Goal: Information Seeking & Learning: Understand process/instructions

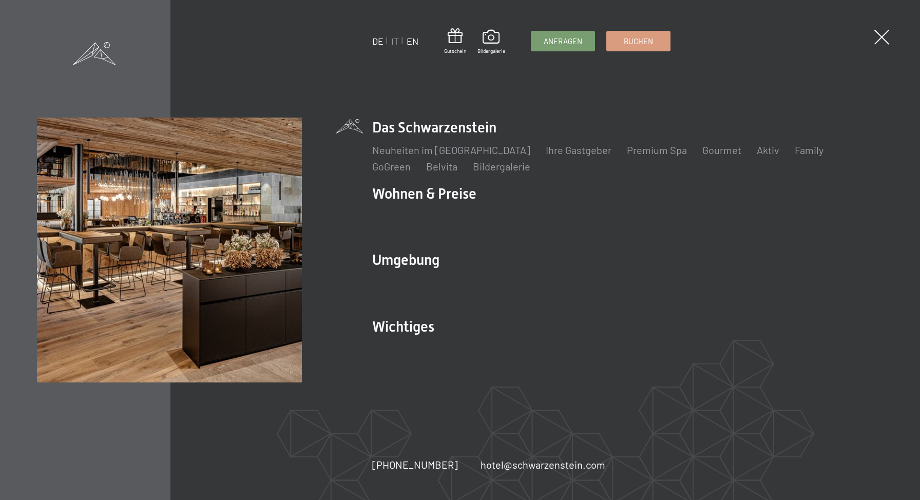
click at [408, 41] on link "EN" at bounding box center [413, 40] width 12 height 11
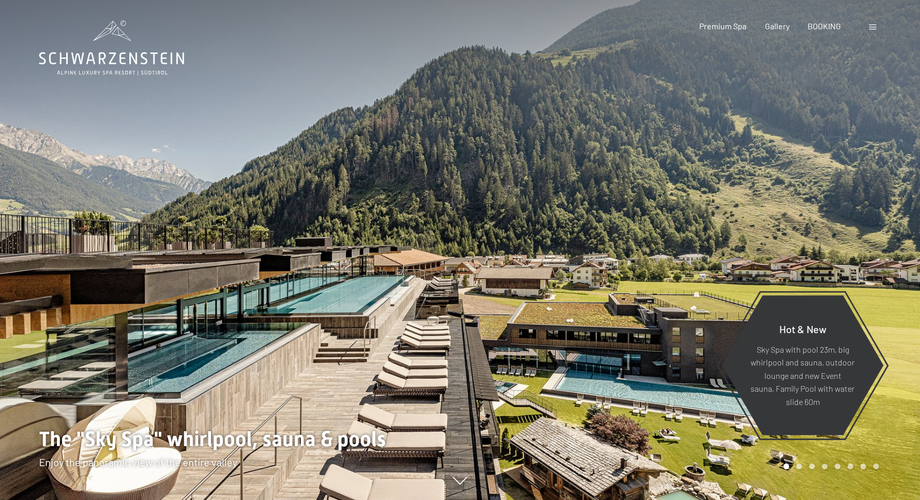
click at [860, 27] on div "Booking Enquiries Premium Spa Gallery BOOKING DE IT EN Vouchers Gallery Enquiri…" at bounding box center [771, 26] width 216 height 11
click at [871, 28] on span at bounding box center [872, 27] width 7 height 5
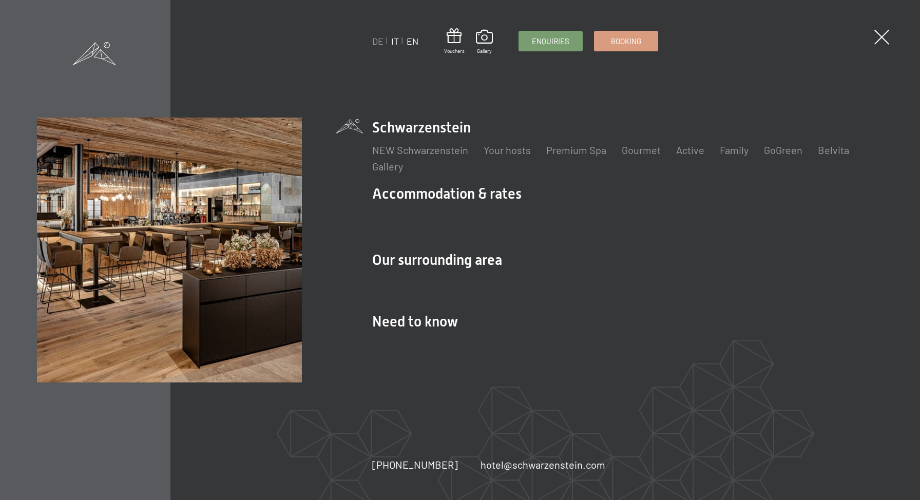
click at [392, 43] on link "IT" at bounding box center [395, 40] width 8 height 11
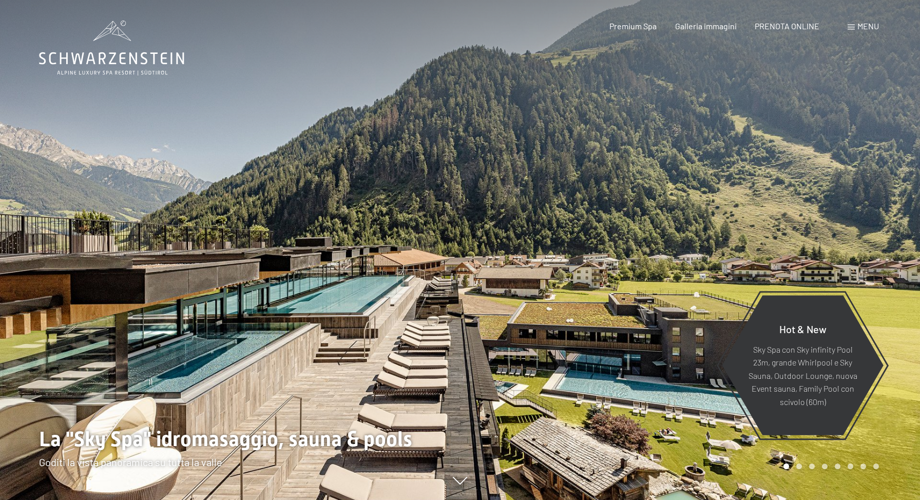
click at [854, 27] on span at bounding box center [851, 27] width 7 height 5
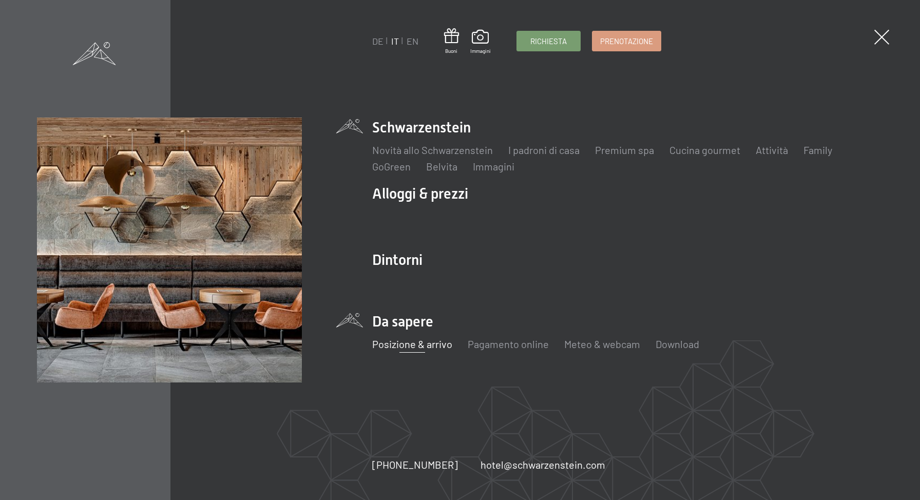
click at [407, 345] on link "Posizione & arrivo" at bounding box center [412, 344] width 80 height 12
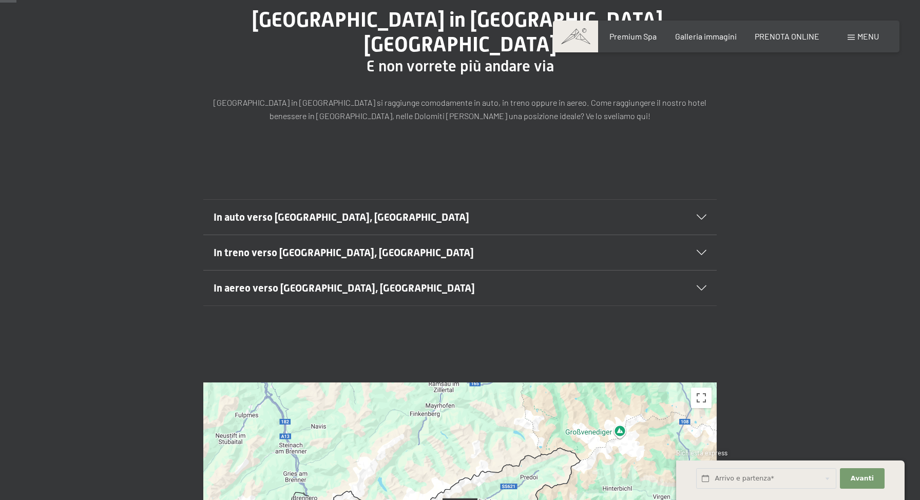
scroll to position [18, 0]
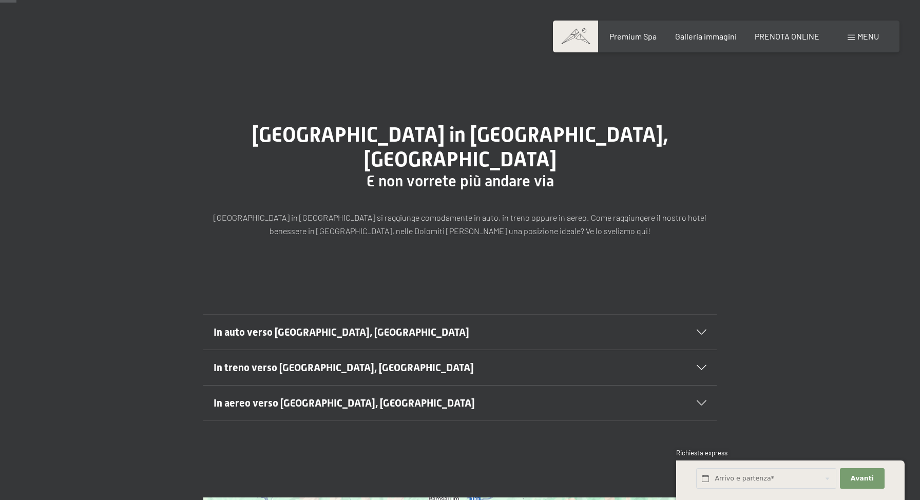
click at [855, 35] on div "Menu" at bounding box center [863, 36] width 31 height 11
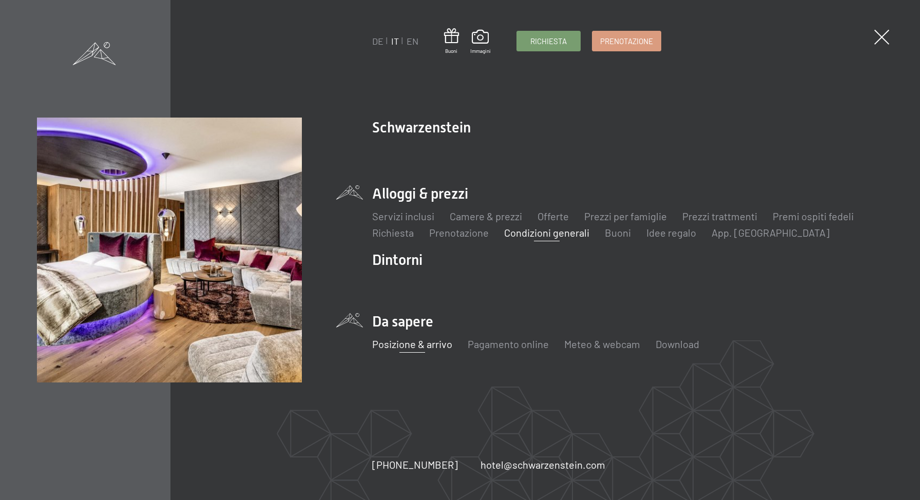
click at [570, 238] on link "Condizioni generali" at bounding box center [546, 232] width 85 height 12
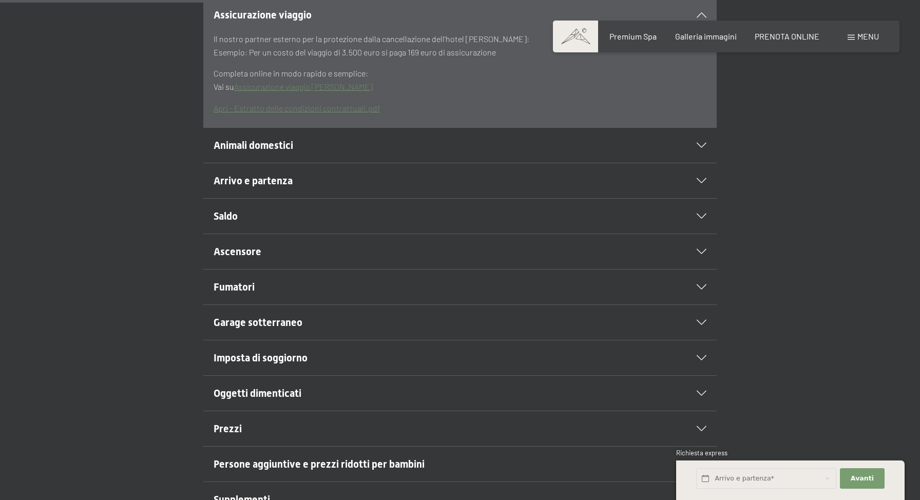
scroll to position [396, 0]
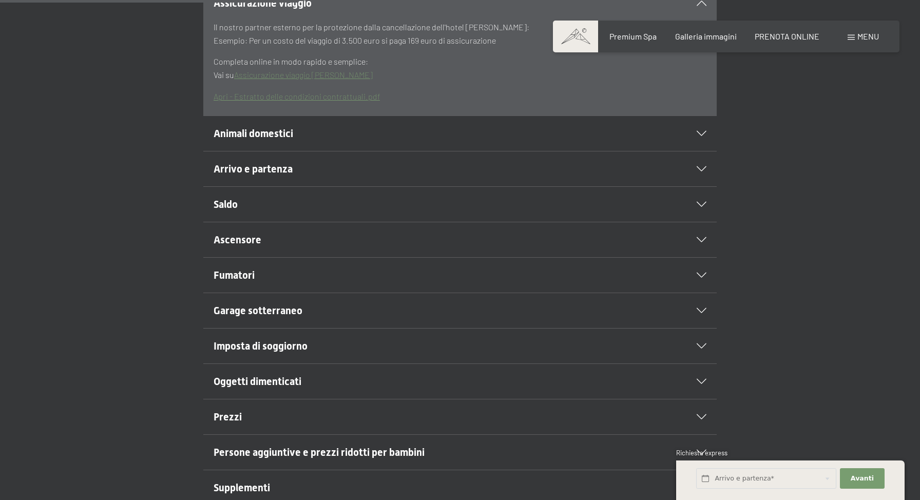
click at [450, 303] on h2 "Garage sotterraneo" at bounding box center [436, 310] width 444 height 14
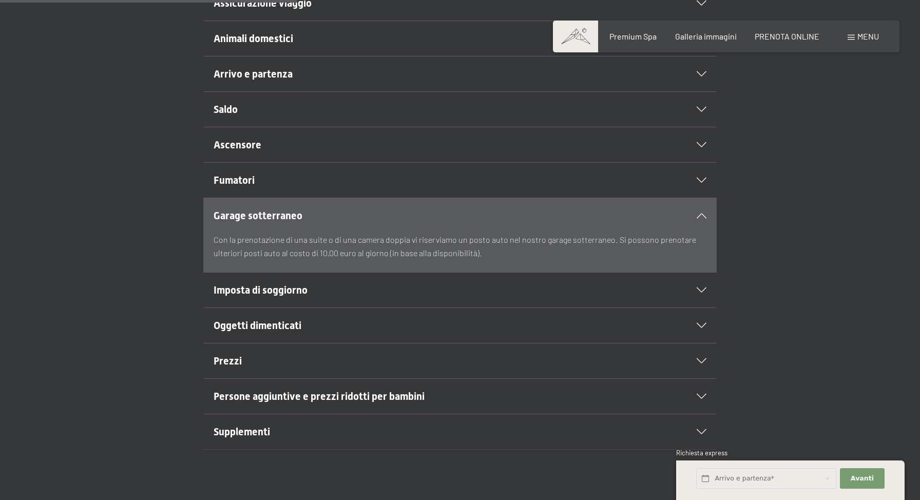
click at [358, 429] on h2 "Supplementi" at bounding box center [436, 432] width 444 height 14
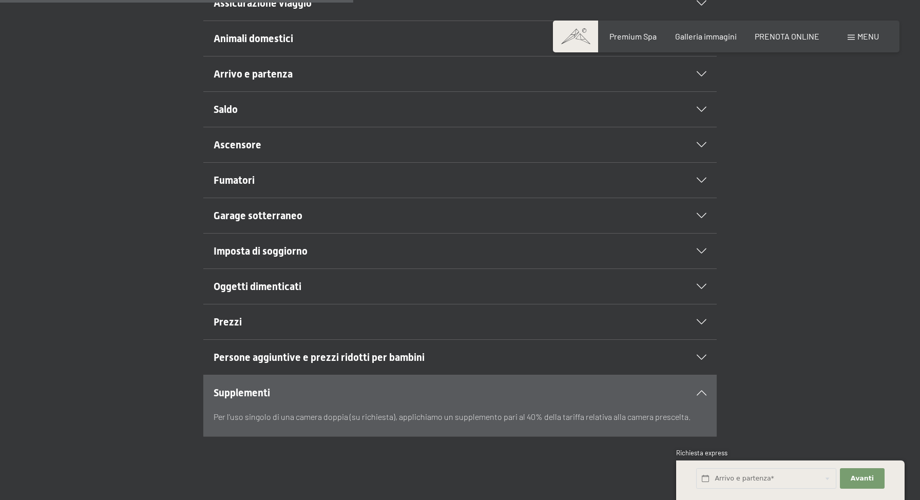
scroll to position [454, 0]
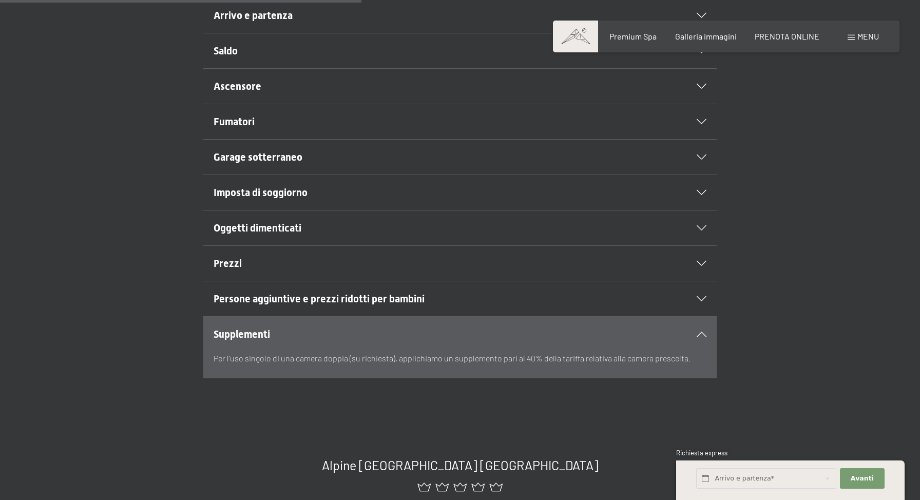
click at [368, 298] on span "Persone aggiuntive e prezzi ridotti per bambini" at bounding box center [319, 299] width 211 height 12
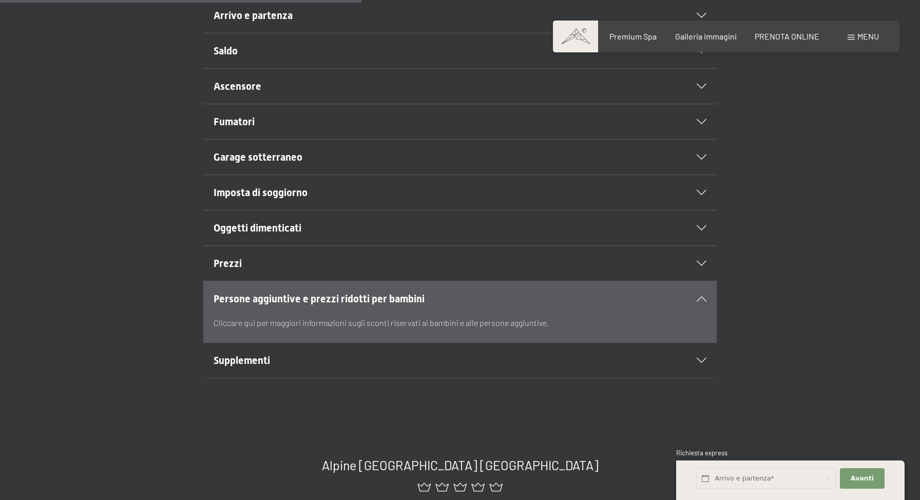
click at [350, 231] on h2 "Oggetti dimenticati" at bounding box center [436, 228] width 444 height 14
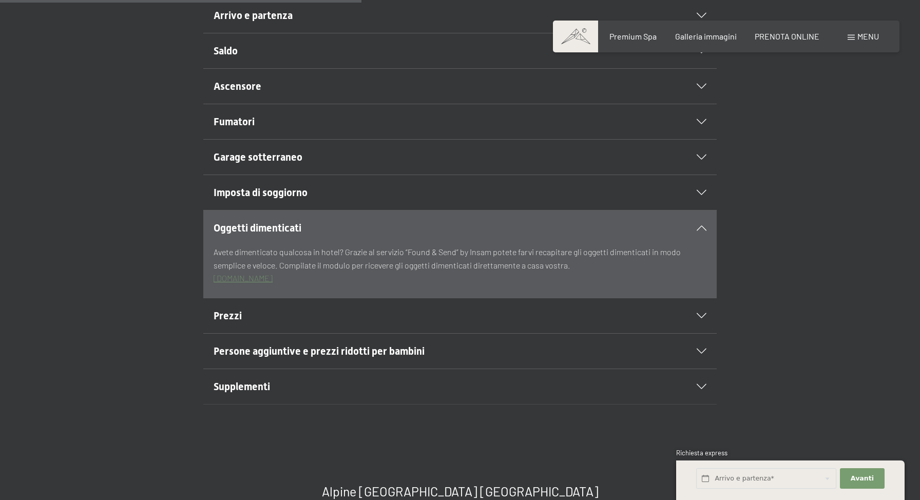
click at [319, 320] on h2 "Prezzi" at bounding box center [436, 316] width 444 height 14
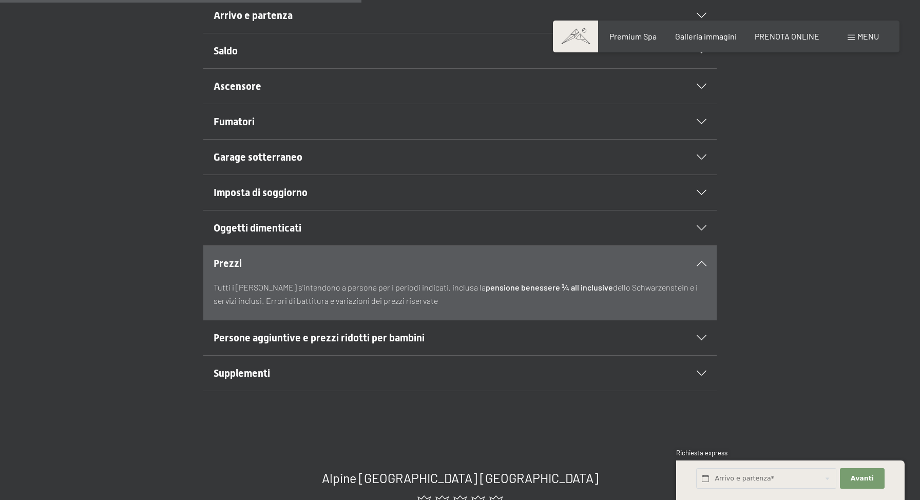
click at [319, 180] on div "Imposta di soggiorno" at bounding box center [460, 192] width 493 height 35
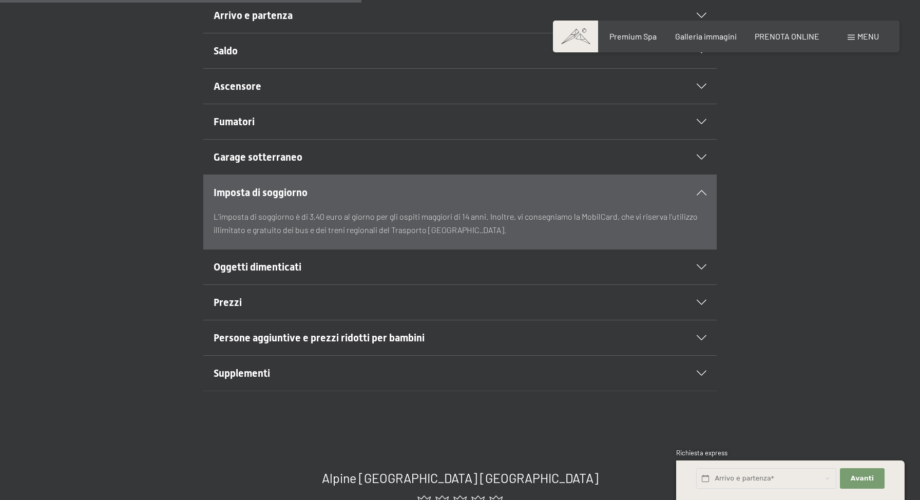
click at [309, 127] on h2 "Fumatori" at bounding box center [436, 122] width 444 height 14
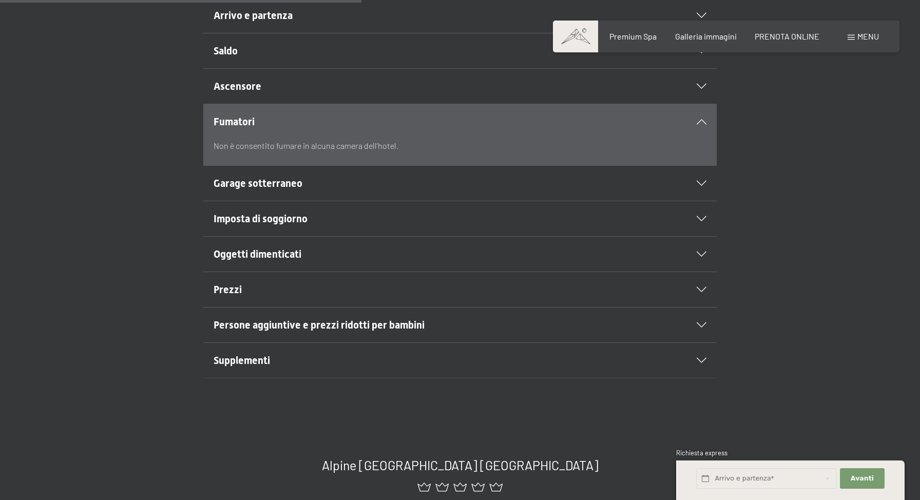
click at [303, 94] on div "Ascensore" at bounding box center [460, 86] width 493 height 35
